Goal: Check status: Check status

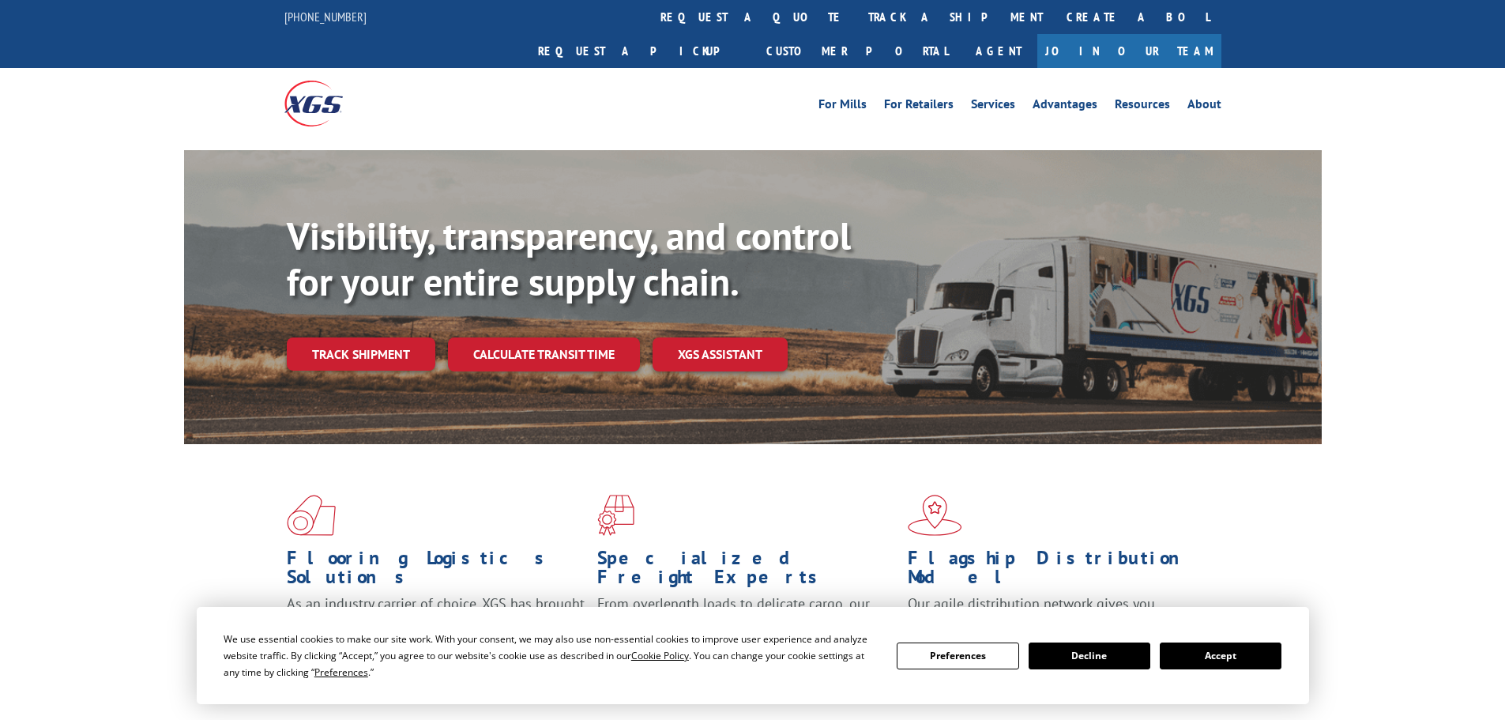
click at [522, 338] on div "Visibility, transparency, and control for your entire supply chain. Track shipm…" at bounding box center [804, 323] width 1035 height 220
click at [856, 12] on link "track a shipment" at bounding box center [955, 17] width 198 height 34
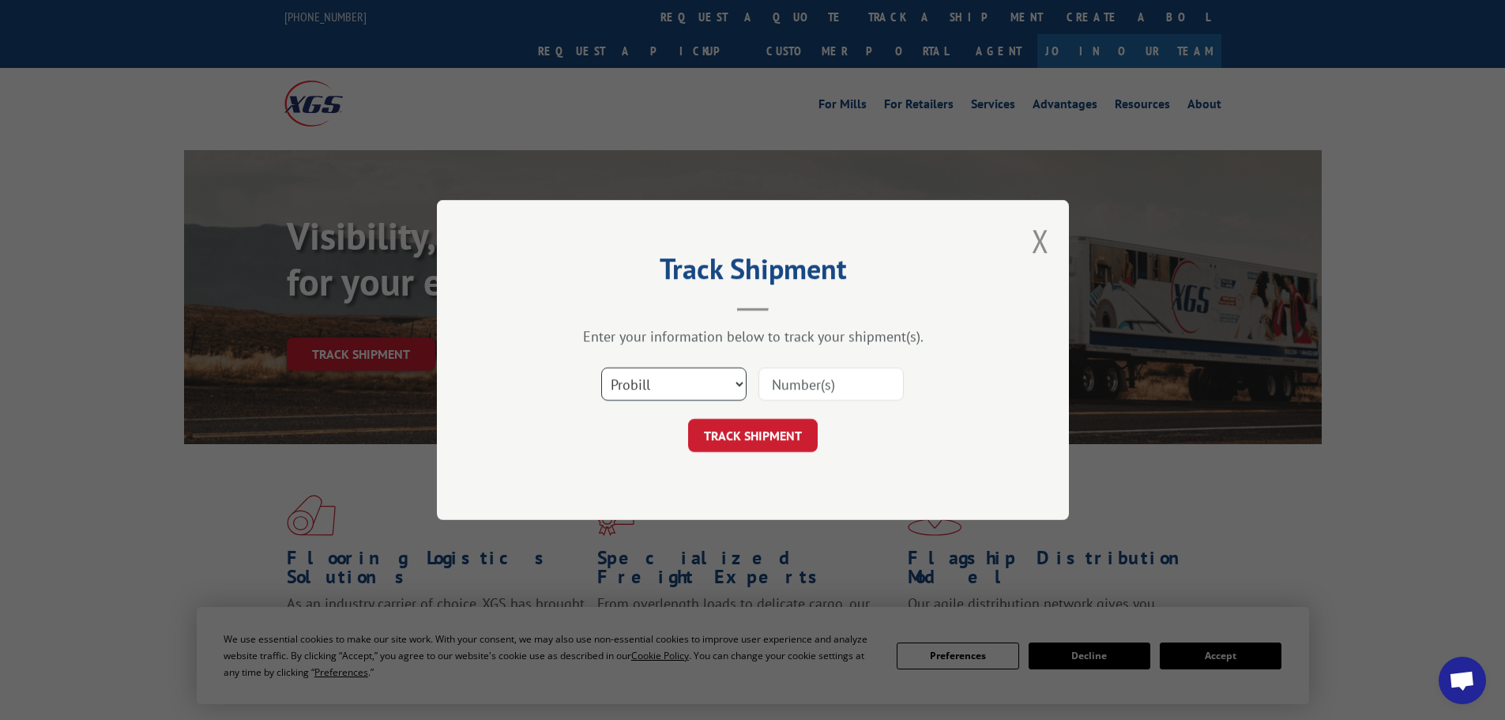
click at [661, 375] on select "Select category... Probill BOL PO" at bounding box center [673, 383] width 145 height 33
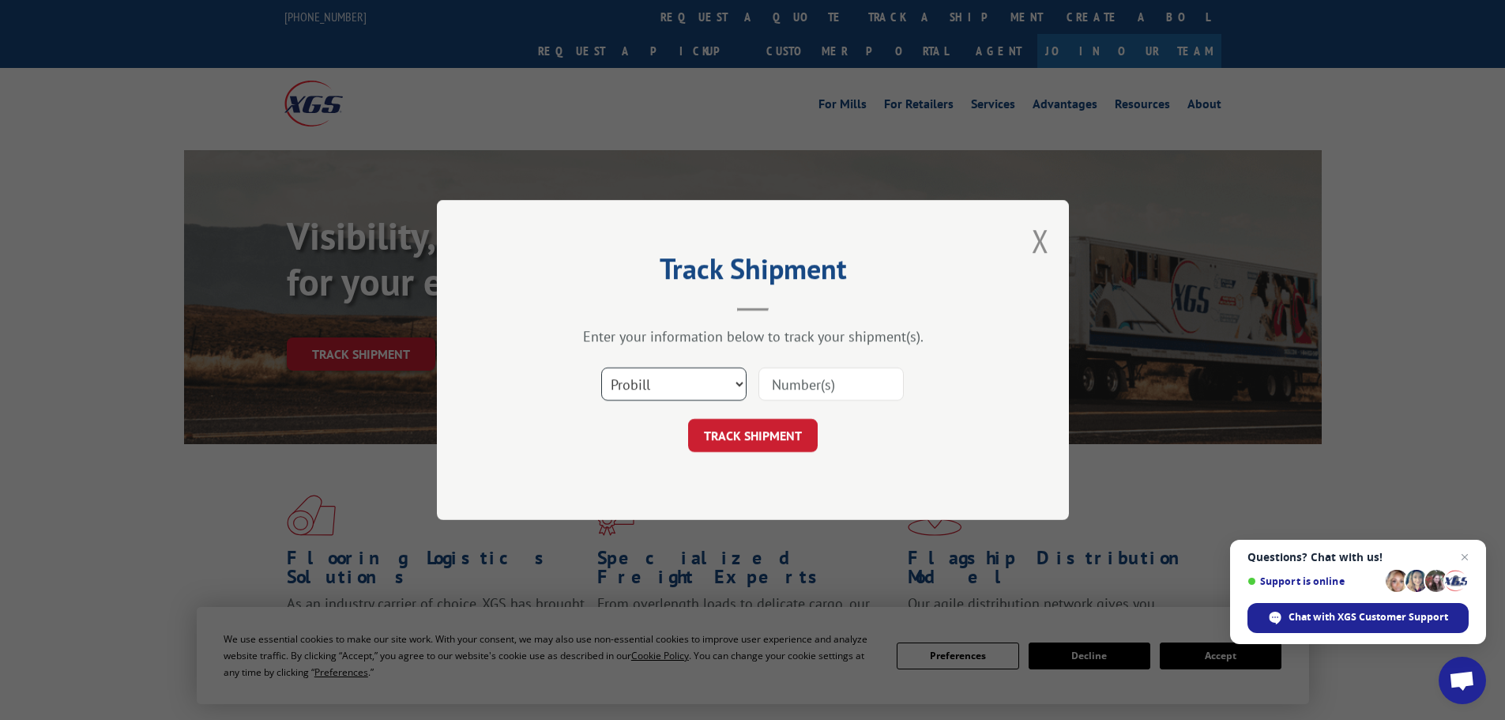
select select "bol"
click at [601, 367] on select "Select category... Probill BOL PO" at bounding box center [673, 383] width 145 height 33
paste input "7038743"
type input "7038743"
click at [772, 431] on button "TRACK SHIPMENT" at bounding box center [753, 435] width 130 height 33
